Goal: Task Accomplishment & Management: Use online tool/utility

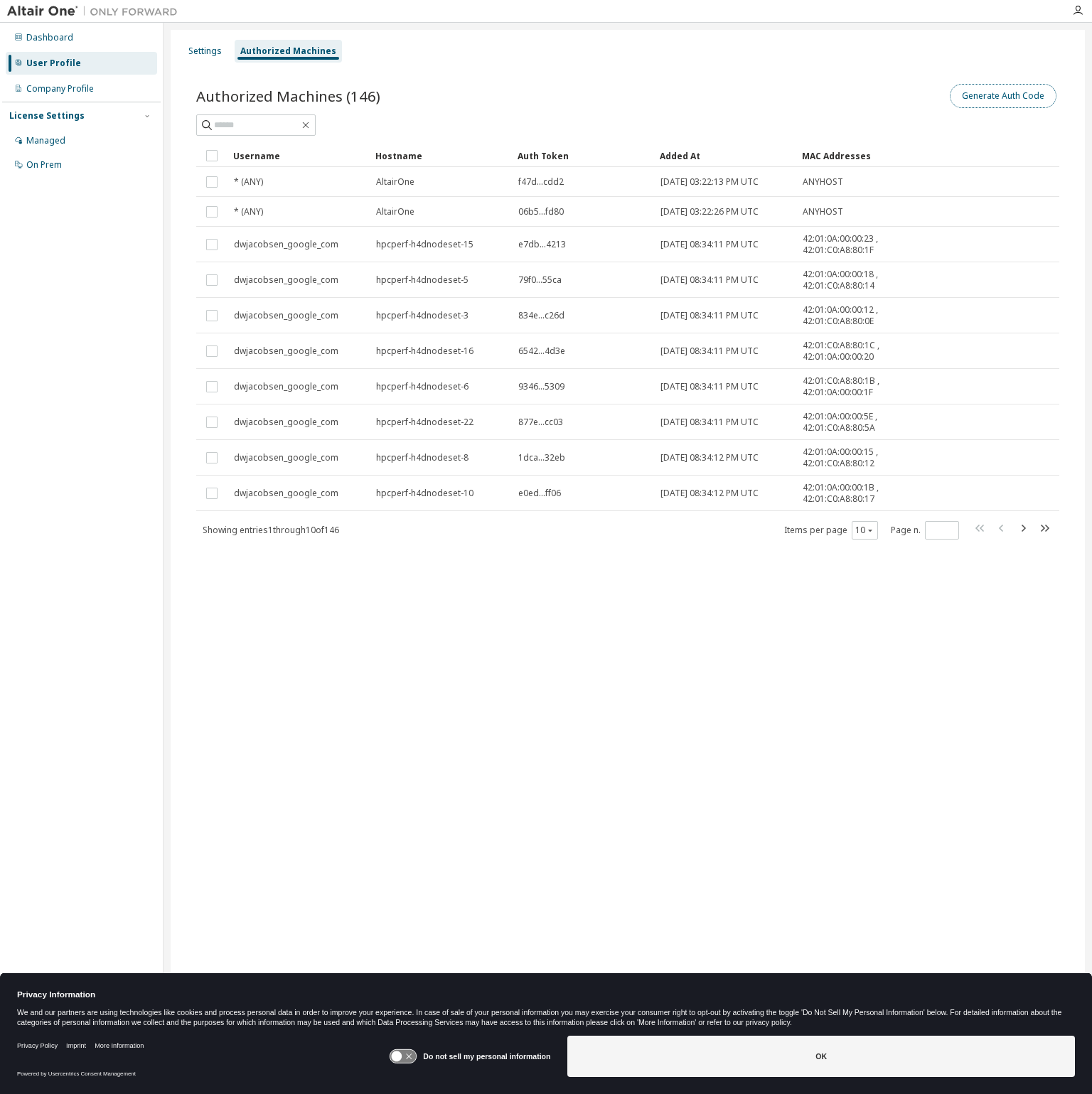
click at [984, 101] on button "Generate Auth Code" at bounding box center [1003, 96] width 107 height 24
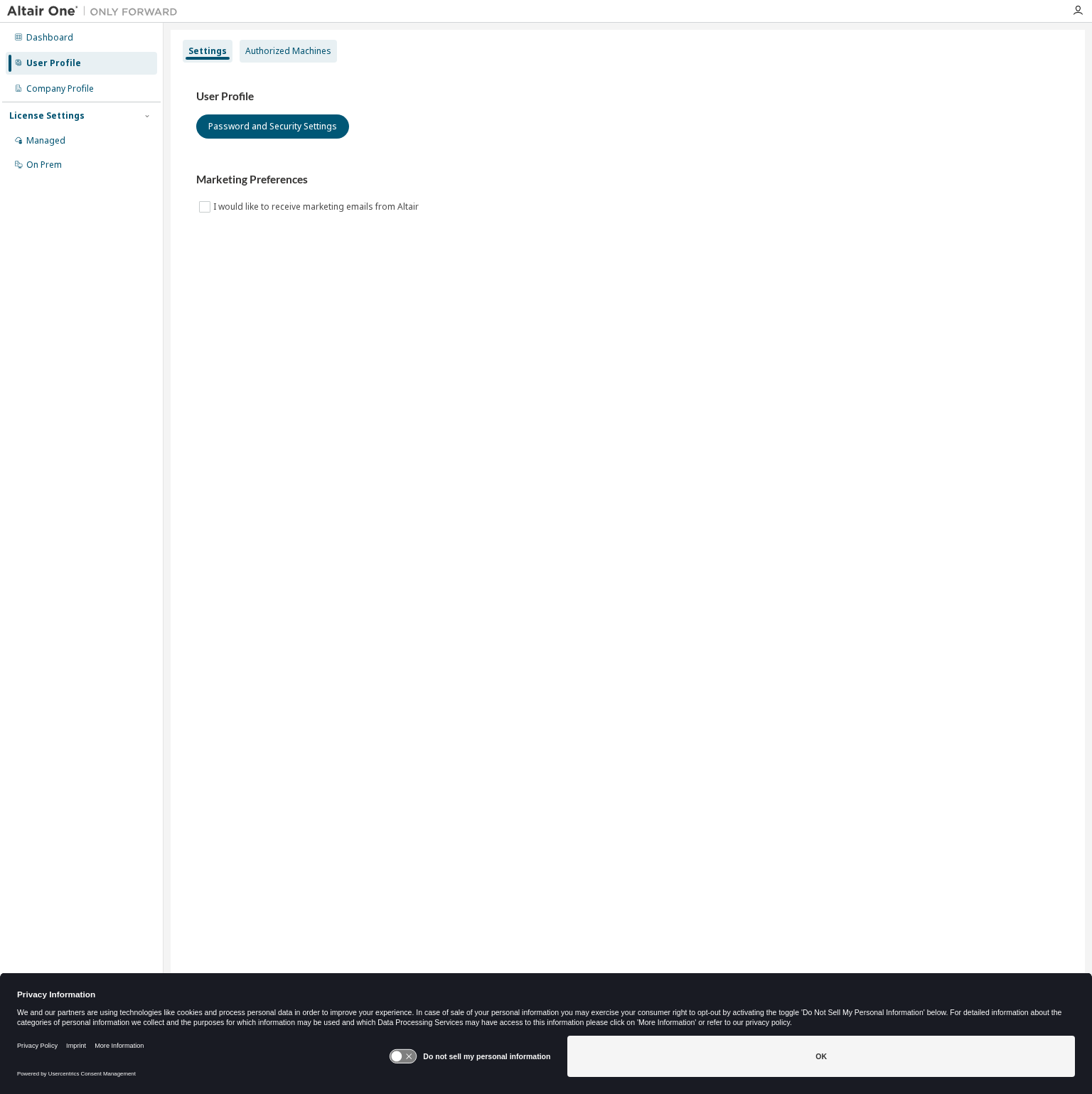
click at [294, 56] on div "Authorized Machines" at bounding box center [288, 51] width 86 height 11
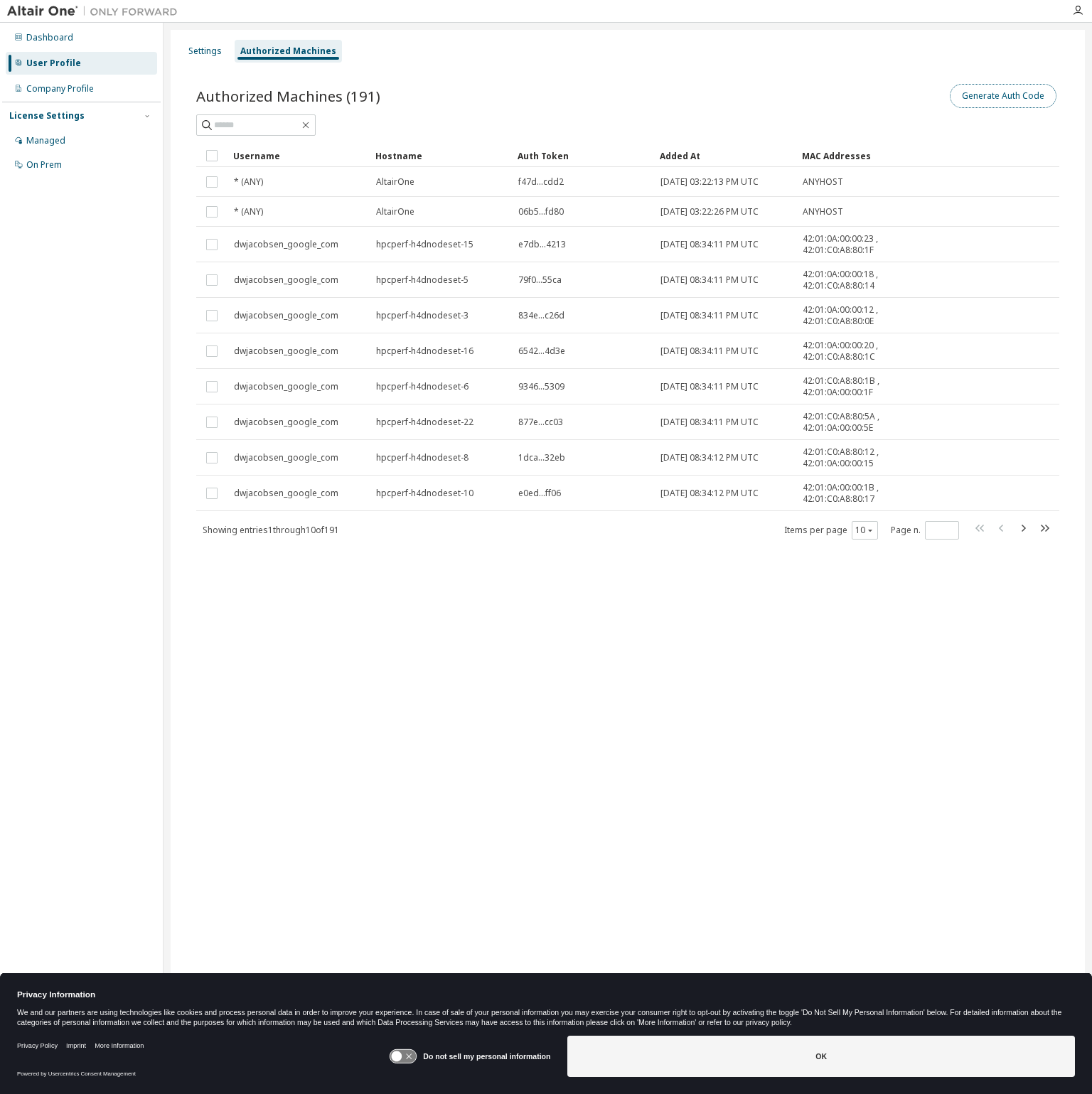
click at [984, 106] on button "Generate Auth Code" at bounding box center [1003, 96] width 107 height 24
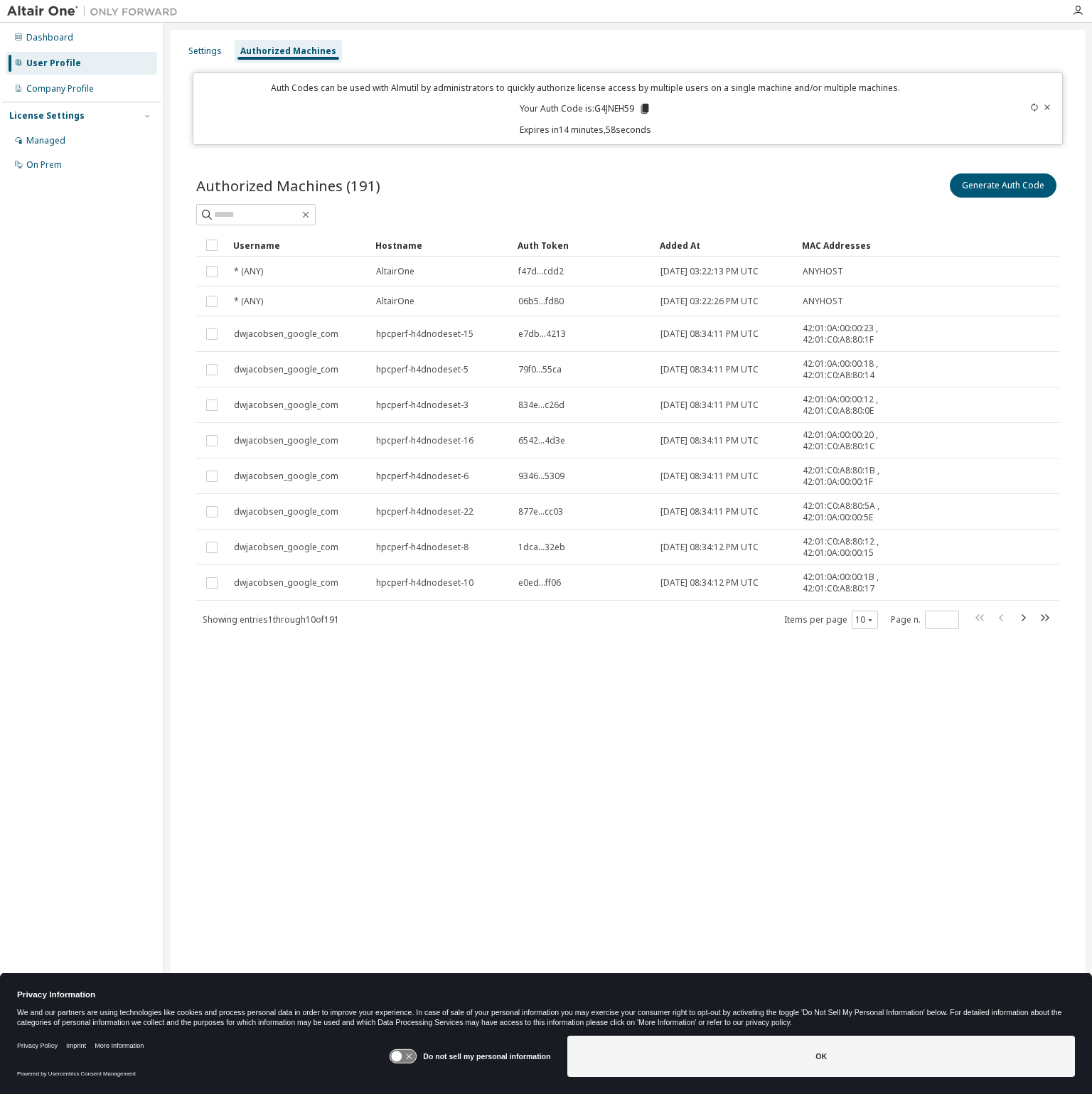
click at [644, 110] on icon at bounding box center [645, 108] width 8 height 10
